Goal: Task Accomplishment & Management: Use online tool/utility

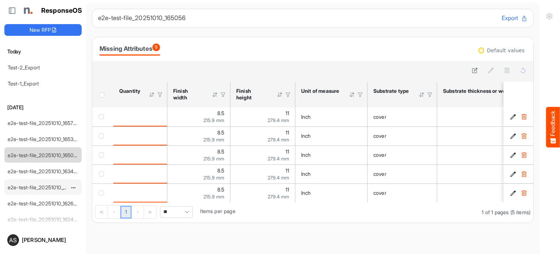
click at [46, 188] on link "e2e-test-file_20251010_162943" at bounding box center [44, 187] width 72 height 6
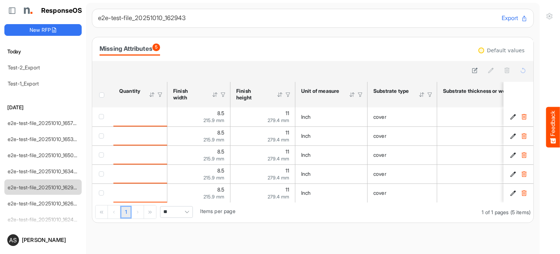
click at [259, 204] on div "1 1 of 1 pages (5 items) ** Items per page" at bounding box center [313, 212] width 442 height 20
click at [221, 205] on div "1 1 of 1 pages (5 items) ** Items per page" at bounding box center [313, 212] width 442 height 20
click at [472, 70] on icon at bounding box center [475, 70] width 6 height 6
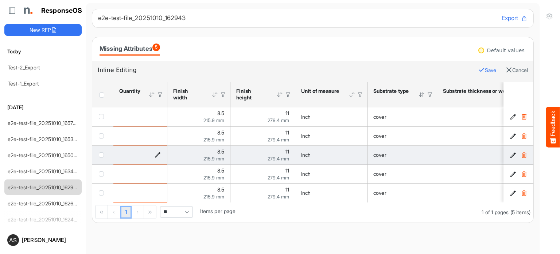
click at [159, 155] on icon "is template cell Column Header httpsnorthellcomontologiesmapping-rulesorderhasq…" at bounding box center [158, 154] width 6 height 6
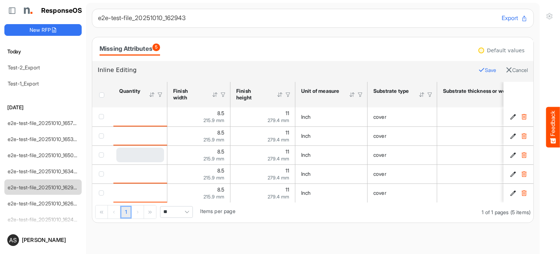
click at [144, 154] on div "Loading..." at bounding box center [140, 154] width 48 height 15
click at [144, 154] on input "number" at bounding box center [133, 155] width 33 height 15
type input "*"
click at [479, 69] on button "Save" at bounding box center [488, 69] width 18 height 9
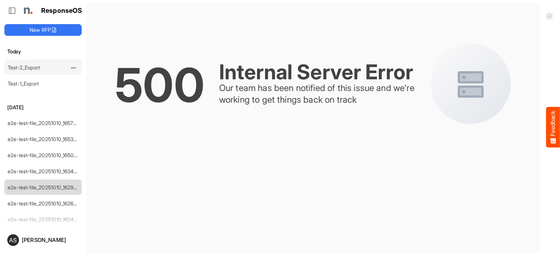
click at [21, 64] on link "Test-2_Export" at bounding box center [24, 67] width 32 height 6
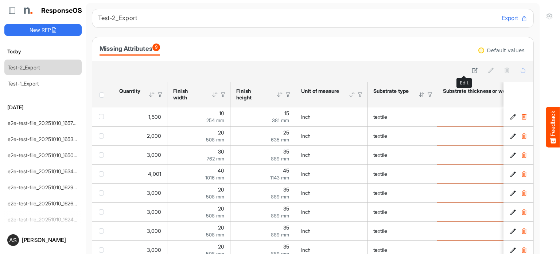
drag, startPoint x: 463, startPoint y: 73, endPoint x: 455, endPoint y: 69, distance: 8.7
click at [455, 69] on div at bounding box center [313, 70] width 431 height 10
click at [470, 70] on button at bounding box center [475, 70] width 10 height 10
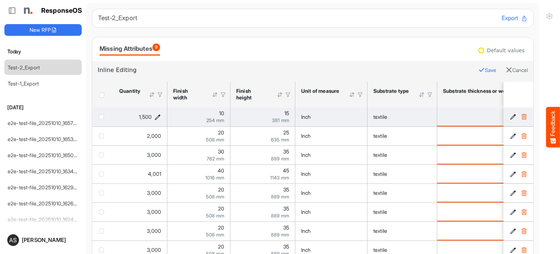
click at [159, 116] on icon "1500 is template cell Column Header httpsnorthellcomontologiesmapping-rulesorde…" at bounding box center [158, 116] width 6 height 6
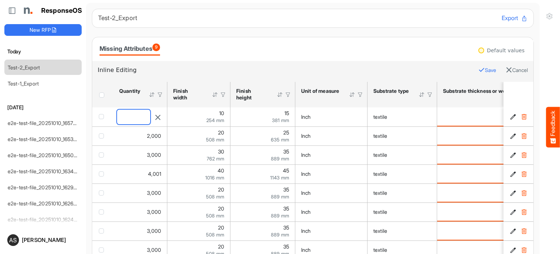
click at [136, 116] on input "****" at bounding box center [133, 116] width 33 height 15
type input "*"
click at [479, 71] on button "Save" at bounding box center [488, 69] width 18 height 9
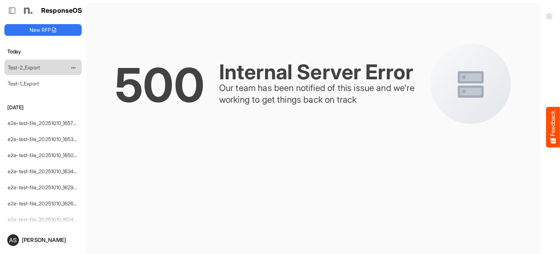
click at [23, 64] on link "Test-2_Export" at bounding box center [24, 67] width 32 height 6
